Goal: Navigation & Orientation: Understand site structure

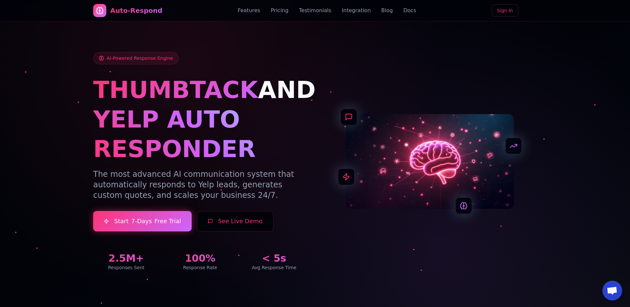
click at [546, 8] on nav "Auto-Respond Features Pricing Testimonials Integration Blog Docs Sign In" at bounding box center [315, 10] width 630 height 21
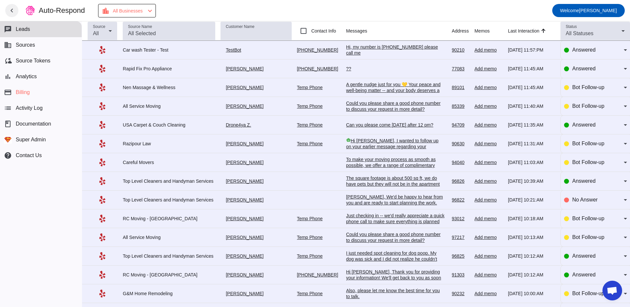
click at [11, 11] on mat-icon "chevron_left" at bounding box center [12, 11] width 8 height 8
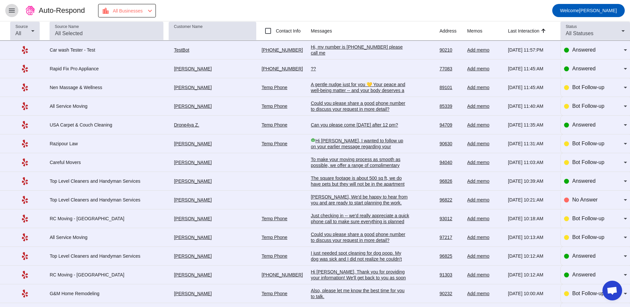
click at [12, 7] on mat-icon "menu" at bounding box center [12, 11] width 8 height 8
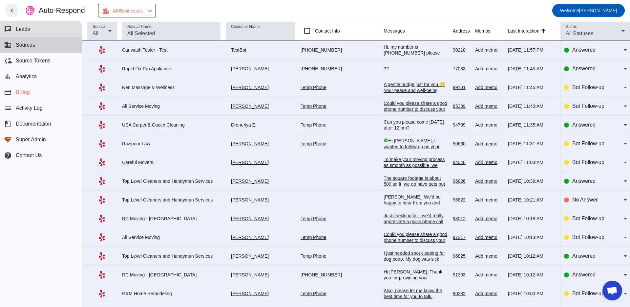
click at [41, 43] on button "business Sources" at bounding box center [41, 45] width 82 height 16
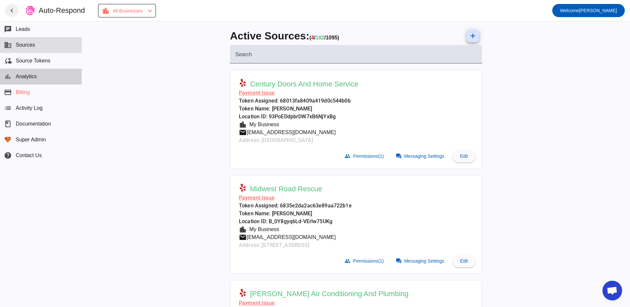
click at [51, 73] on button "bar_chart Analytics" at bounding box center [41, 77] width 82 height 16
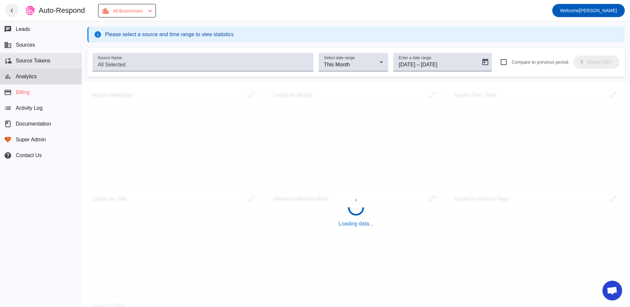
click at [54, 63] on button "cloud_sync Source Tokens" at bounding box center [41, 61] width 82 height 16
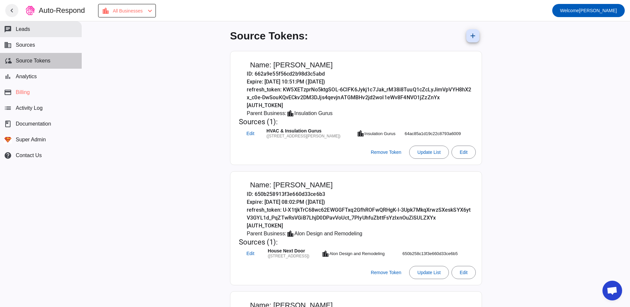
click at [60, 47] on button "business Sources" at bounding box center [41, 45] width 82 height 16
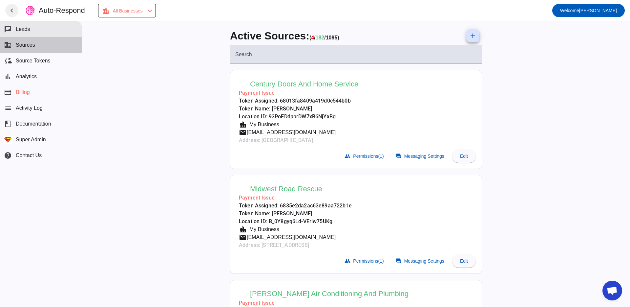
click at [64, 32] on button "chat Leads" at bounding box center [41, 29] width 82 height 16
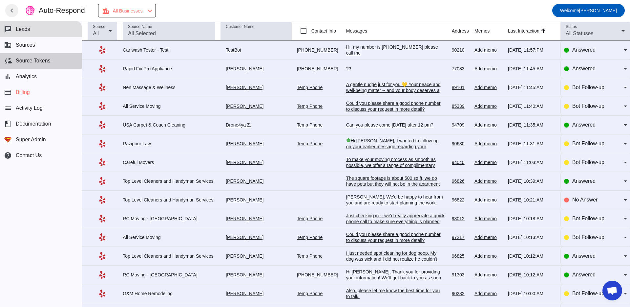
click at [34, 54] on button "cloud_sync Source Tokens" at bounding box center [41, 61] width 82 height 16
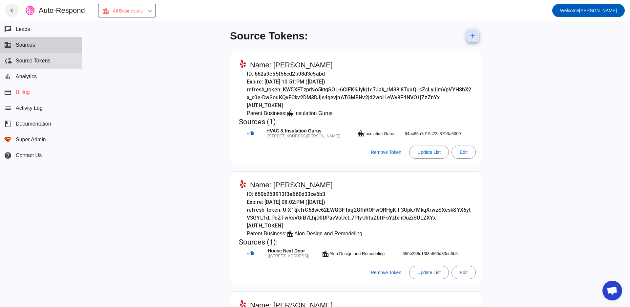
click at [41, 47] on button "business Sources" at bounding box center [41, 45] width 82 height 16
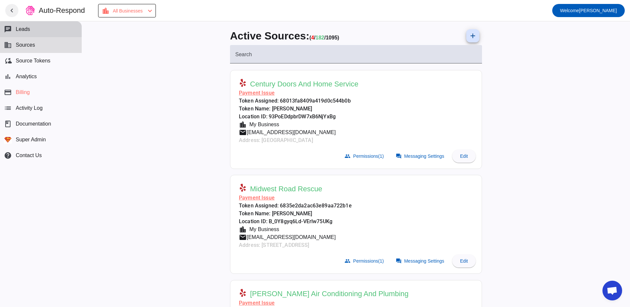
click at [59, 31] on button "chat Leads" at bounding box center [41, 29] width 82 height 16
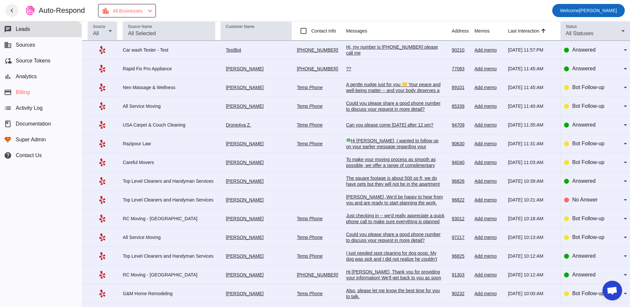
click at [592, 13] on span "Welcome Oleksandr Nadzuha" at bounding box center [588, 10] width 57 height 9
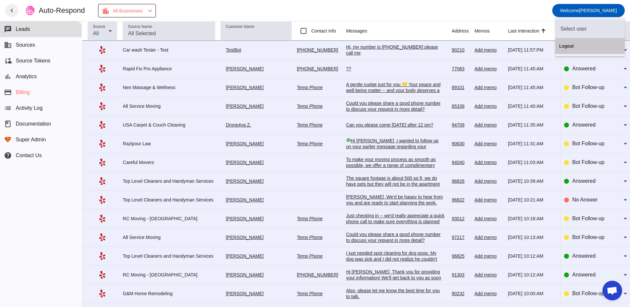
click at [595, 44] on span "Logout" at bounding box center [590, 46] width 62 height 7
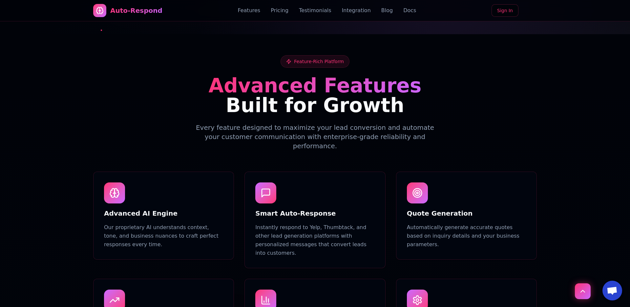
scroll to position [63, 0]
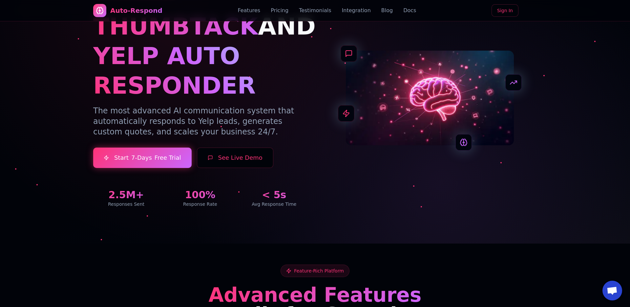
click at [381, 9] on link "Blog" at bounding box center [386, 11] width 11 height 8
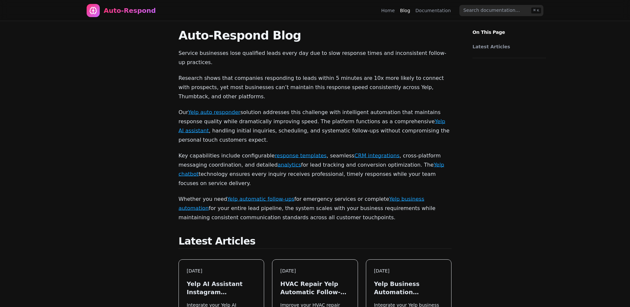
click at [134, 7] on div "Auto-Respond" at bounding box center [130, 10] width 52 height 9
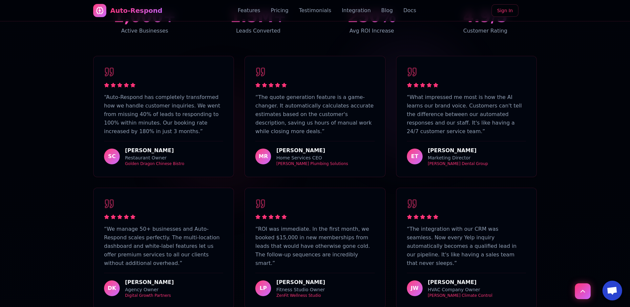
scroll to position [1300, 0]
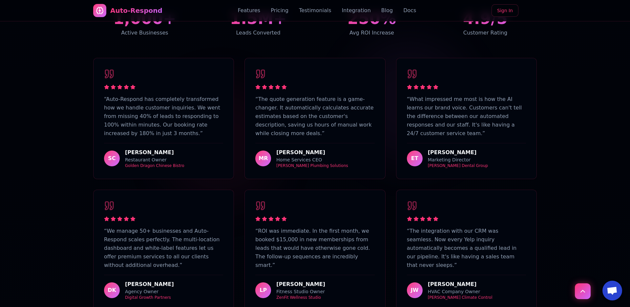
click at [57, 109] on div at bounding box center [315, 122] width 630 height 501
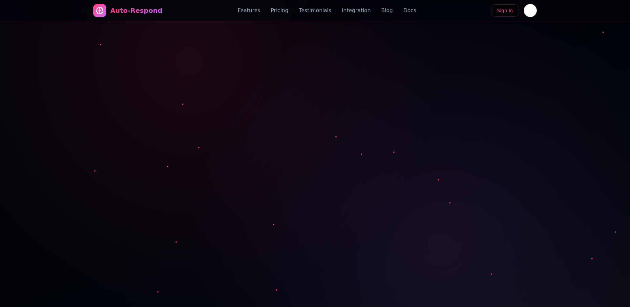
scroll to position [1300, 0]
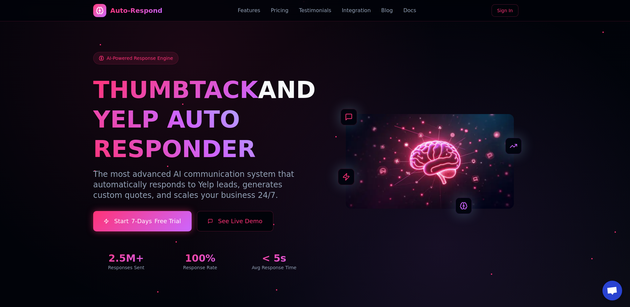
click at [381, 14] on link "Blog" at bounding box center [386, 11] width 11 height 8
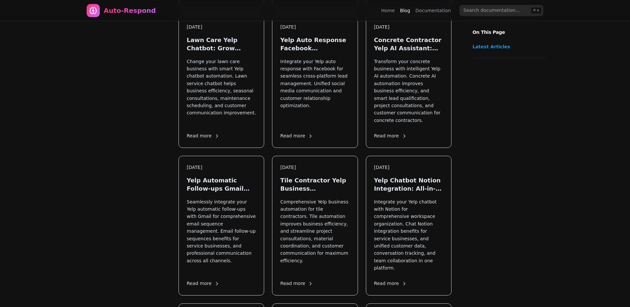
scroll to position [429, 0]
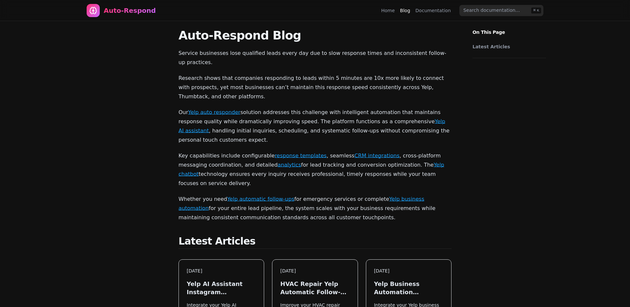
scroll to position [432, 0]
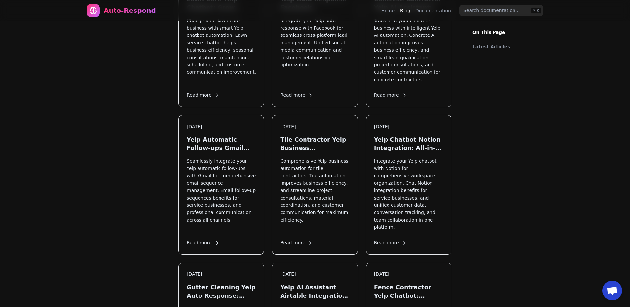
click at [428, 17] on nav "Auto-Respond Home Blog Documentation ⌘ K" at bounding box center [315, 10] width 473 height 21
click at [432, 11] on link "Documentation" at bounding box center [433, 10] width 35 height 7
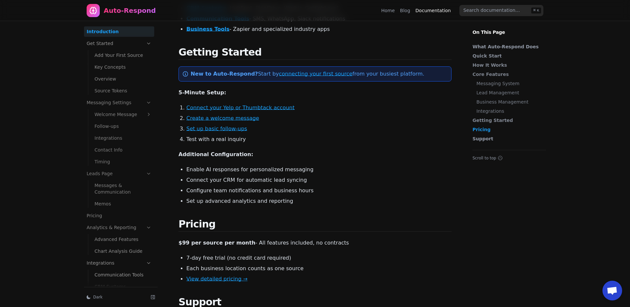
scroll to position [339, 0]
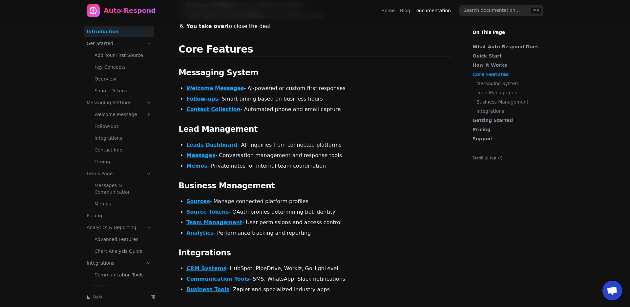
click at [393, 13] on link "Home" at bounding box center [387, 10] width 13 height 7
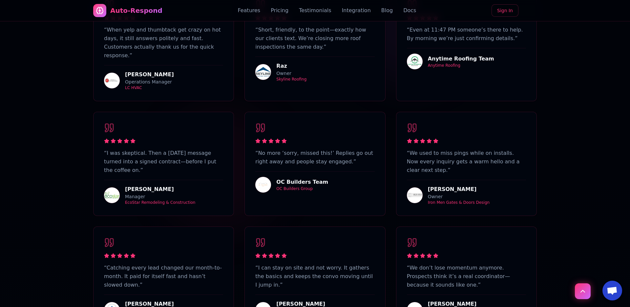
scroll to position [1467, 0]
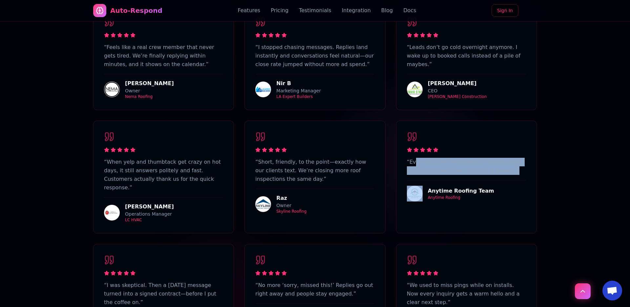
drag, startPoint x: 414, startPoint y: 133, endPoint x: 414, endPoint y: 160, distance: 26.6
click at [414, 160] on div "“ Even at 11:47 PM someone’s there to help. By morning we’re just confirming de…" at bounding box center [466, 166] width 119 height 70
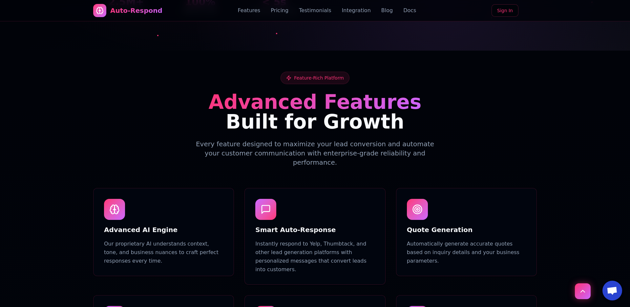
scroll to position [237, 0]
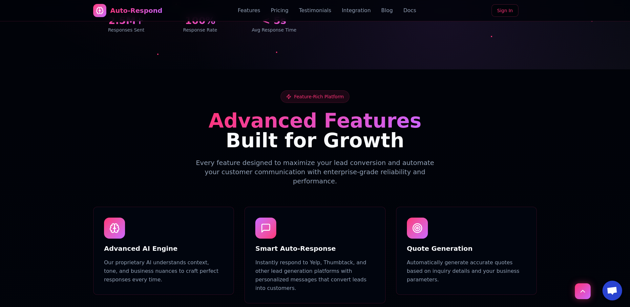
click at [379, 16] on div "Auto-Respond Features Pricing Testimonials Integration Blog Docs Sign In" at bounding box center [315, 10] width 444 height 21
click at [381, 13] on link "Blog" at bounding box center [386, 11] width 11 height 8
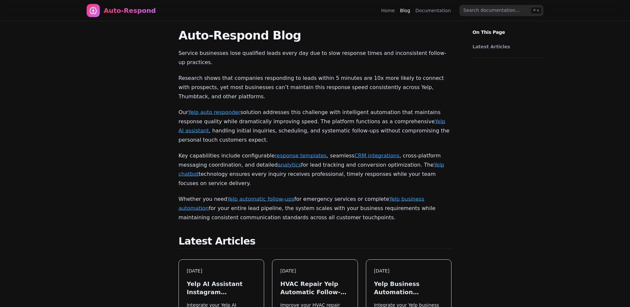
scroll to position [13, 0]
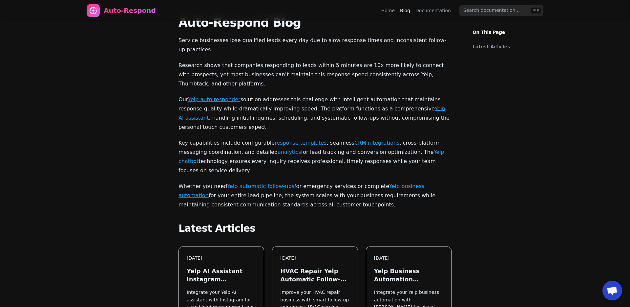
click at [426, 11] on link "Documentation" at bounding box center [433, 10] width 35 height 7
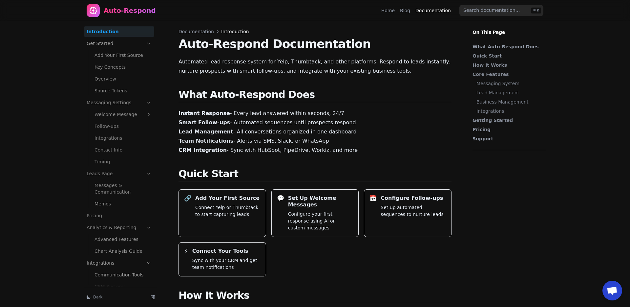
click at [409, 7] on link "Blog" at bounding box center [405, 10] width 10 height 7
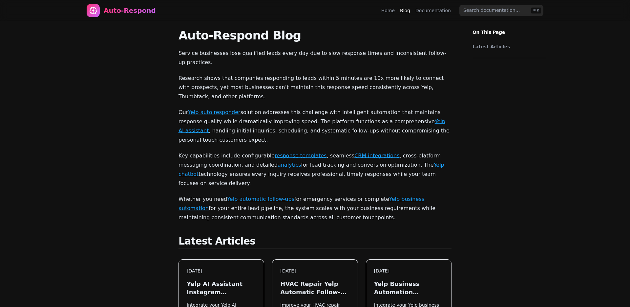
click at [390, 12] on link "Home" at bounding box center [387, 10] width 13 height 7
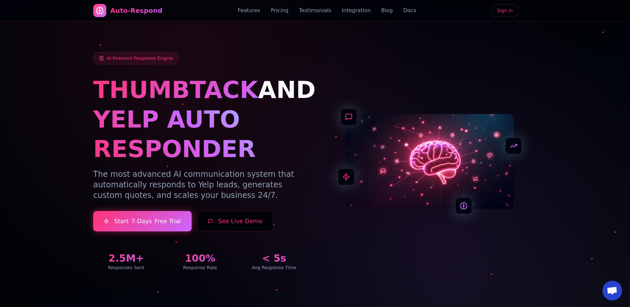
click at [381, 9] on link "Blog" at bounding box center [386, 11] width 11 height 8
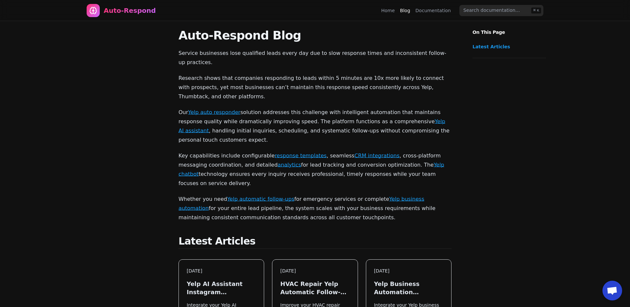
click at [439, 13] on link "Documentation" at bounding box center [433, 10] width 35 height 7
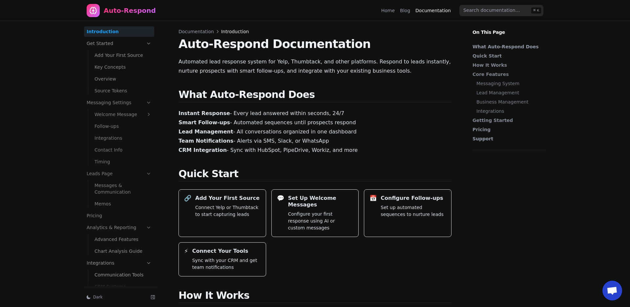
click at [391, 10] on link "Home" at bounding box center [387, 10] width 13 height 7
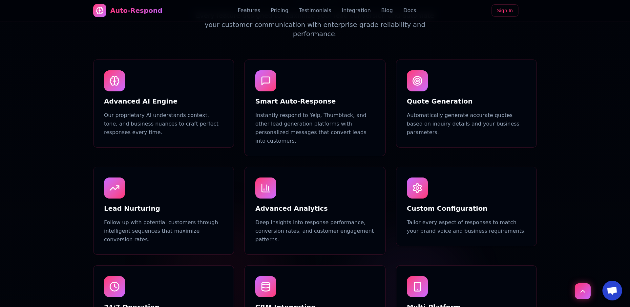
scroll to position [158, 0]
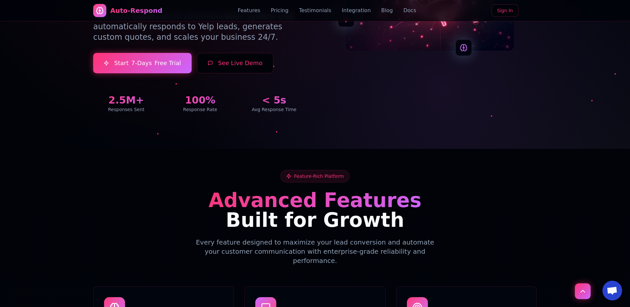
click at [381, 12] on link "Blog" at bounding box center [386, 11] width 11 height 8
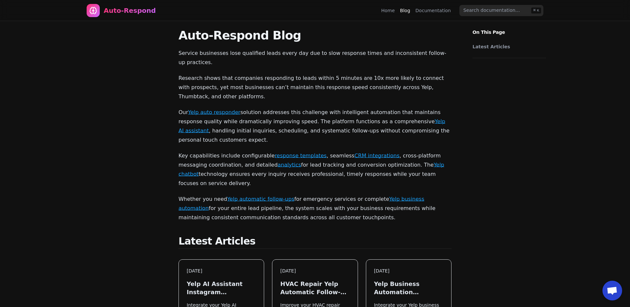
click at [428, 13] on link "Documentation" at bounding box center [433, 10] width 35 height 7
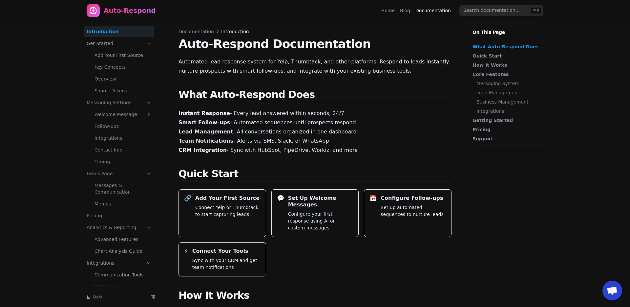
click at [395, 11] on link "Home" at bounding box center [387, 10] width 13 height 7
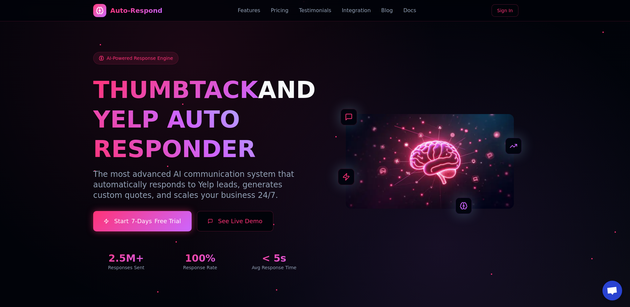
click at [384, 12] on link "Blog" at bounding box center [386, 11] width 11 height 8
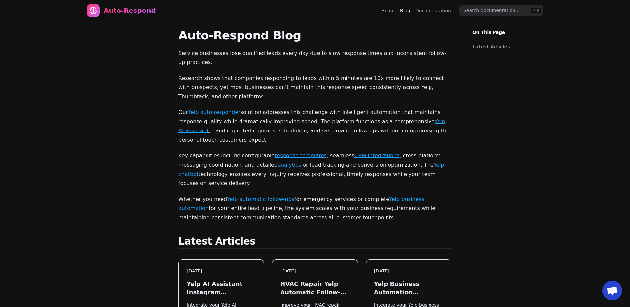
click at [439, 13] on link "Documentation" at bounding box center [433, 10] width 35 height 7
click at [395, 9] on link "Home" at bounding box center [387, 10] width 13 height 7
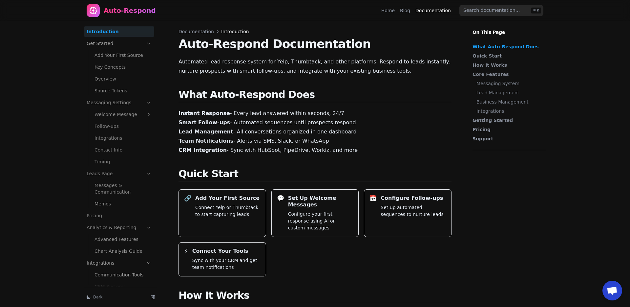
click at [392, 16] on nav "Auto-Respond Home Blog Documentation ⌘ K" at bounding box center [315, 10] width 473 height 21
click at [395, 13] on link "Home" at bounding box center [387, 10] width 13 height 7
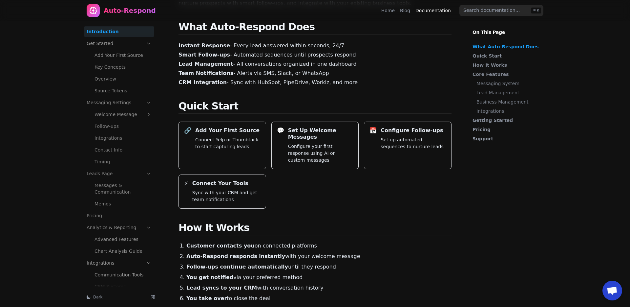
scroll to position [84, 0]
